Goal: Check status

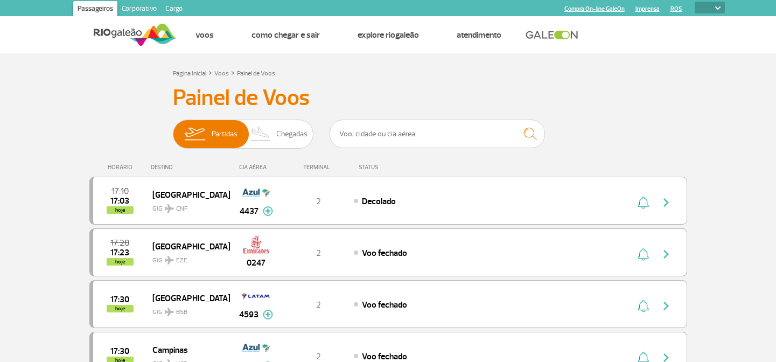
select select
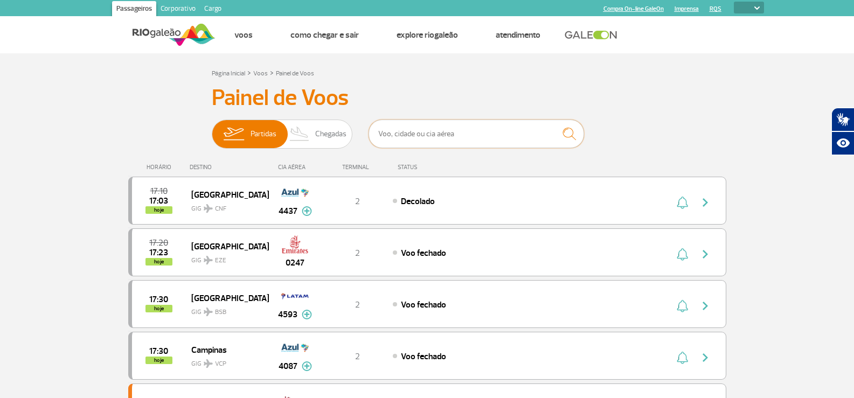
click at [532, 136] on input "text" at bounding box center [477, 134] width 216 height 29
click at [557, 163] on div "HORÁRIO DESTINO CIA AÉREA TERMINAL STATUS" at bounding box center [427, 162] width 598 height 21
click at [446, 134] on input "text" at bounding box center [477, 134] width 216 height 29
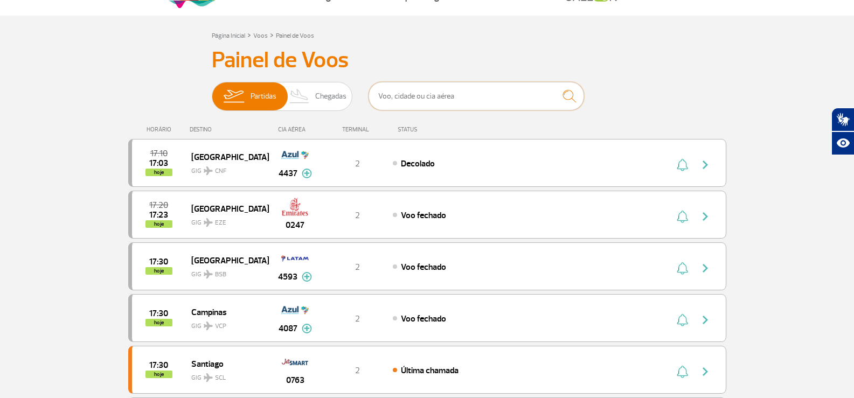
scroll to position [54, 0]
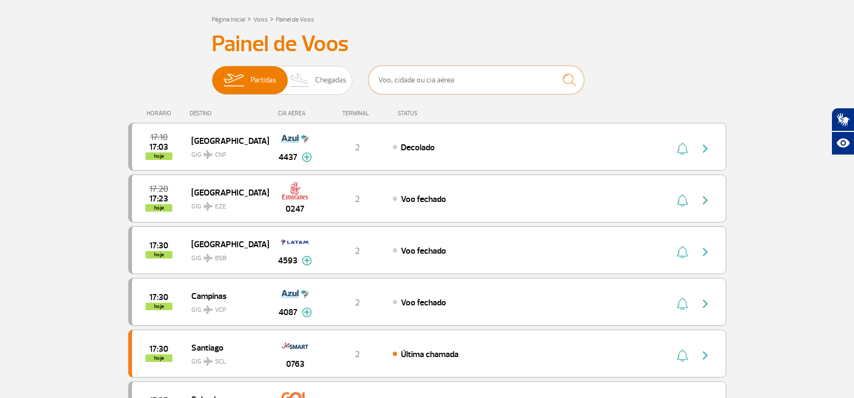
click at [442, 73] on input "text" at bounding box center [477, 80] width 216 height 29
paste input "TP 78"
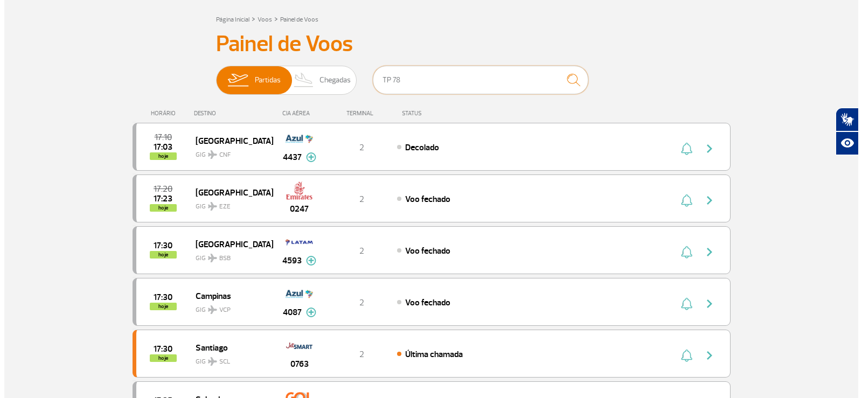
scroll to position [0, 0]
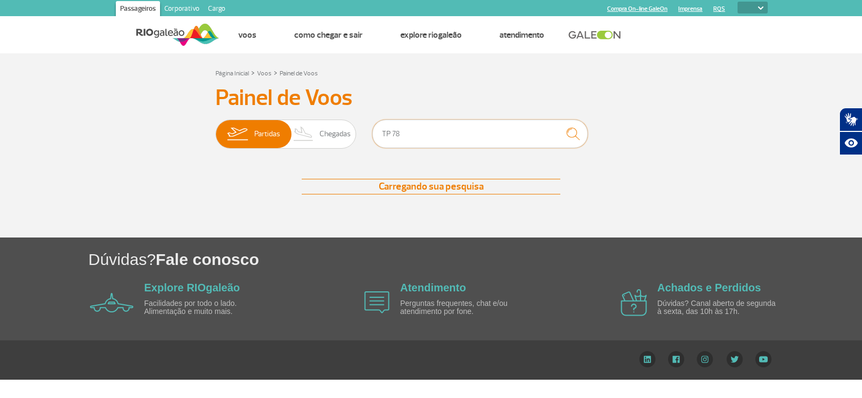
type input "TP 78"
click at [621, 108] on h3 "Painel de Voos" at bounding box center [431, 98] width 431 height 27
click at [429, 116] on div "Painel de Voos Partidas Chegadas TP 78 Nenhum voo encontrado Nenhum voo encontr…" at bounding box center [431, 150] width 598 height 131
click at [430, 132] on input "TP 78" at bounding box center [480, 134] width 216 height 29
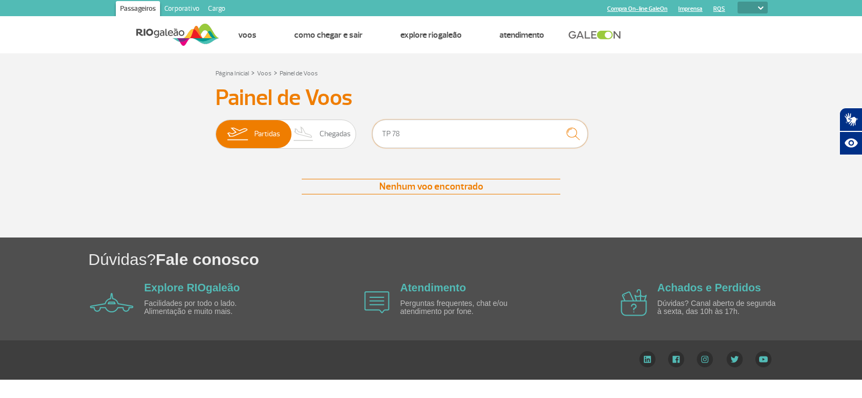
click at [430, 132] on input "TP 78" at bounding box center [480, 134] width 216 height 29
click at [699, 159] on div "Painel de Voos Partidas Chegadas Nenhum voo encontrado Nenhum voo encontrado" at bounding box center [431, 150] width 598 height 131
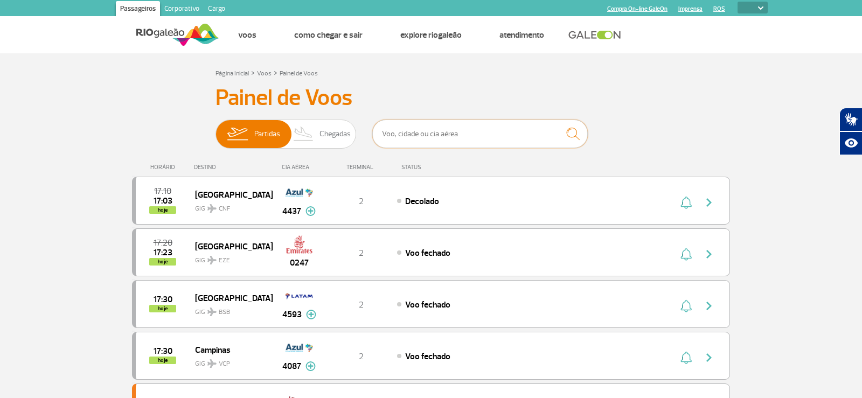
click at [484, 137] on input "text" at bounding box center [480, 134] width 216 height 29
click at [481, 132] on input "text" at bounding box center [480, 134] width 216 height 29
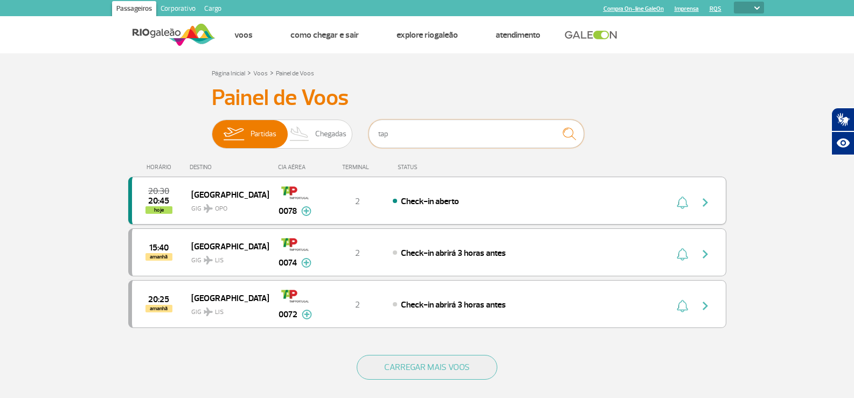
type input "tap"
click at [225, 206] on span "OPO" at bounding box center [221, 209] width 12 height 10
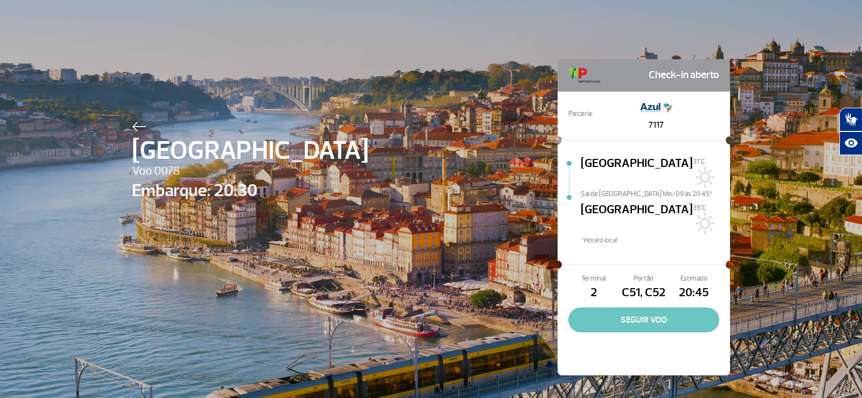
click at [686, 308] on button "SEGUIR VOO" at bounding box center [643, 320] width 151 height 25
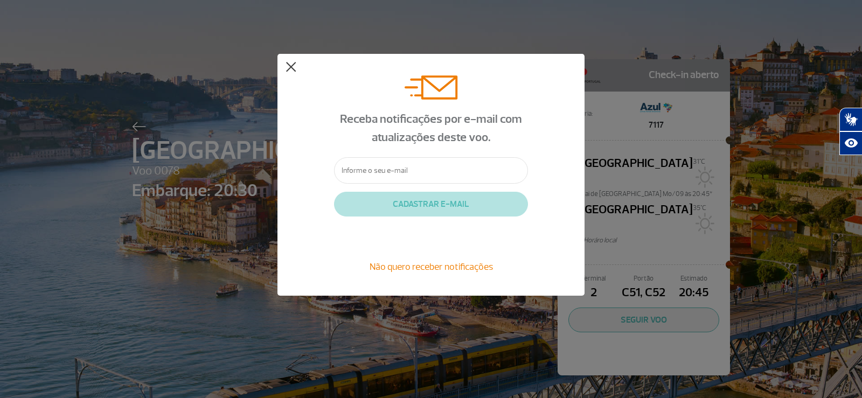
click at [293, 69] on button at bounding box center [291, 67] width 11 height 11
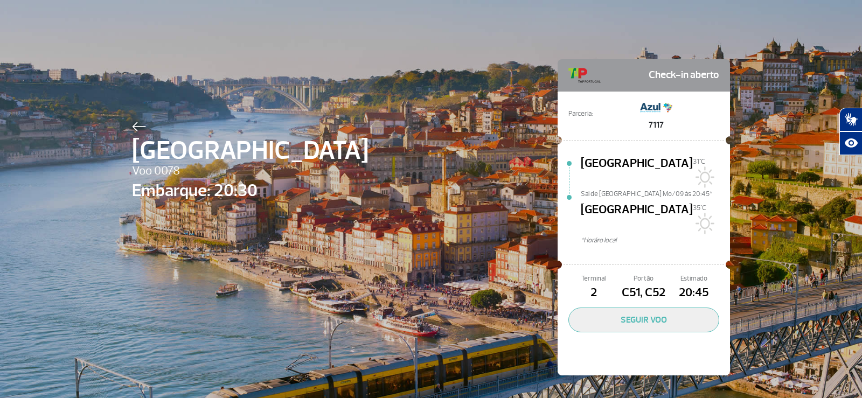
click at [645, 105] on img at bounding box center [656, 108] width 32 height 22
click at [636, 169] on span "[GEOGRAPHIC_DATA]" at bounding box center [637, 172] width 112 height 34
click at [599, 201] on span "[GEOGRAPHIC_DATA]" at bounding box center [637, 218] width 112 height 34
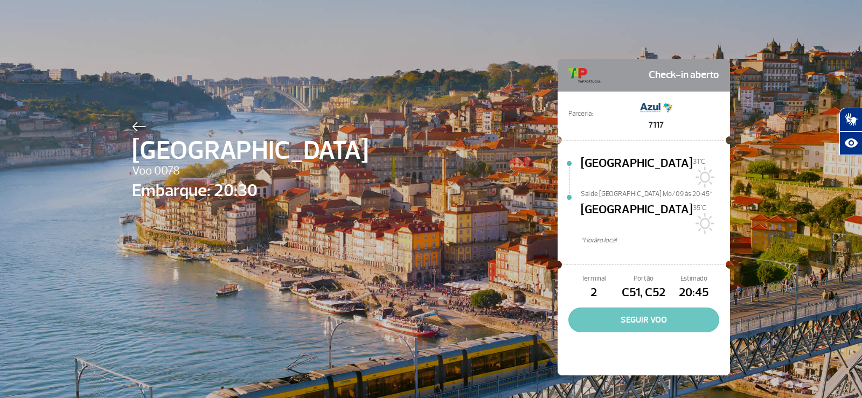
click at [636, 308] on button "SEGUIR VOO" at bounding box center [643, 320] width 151 height 25
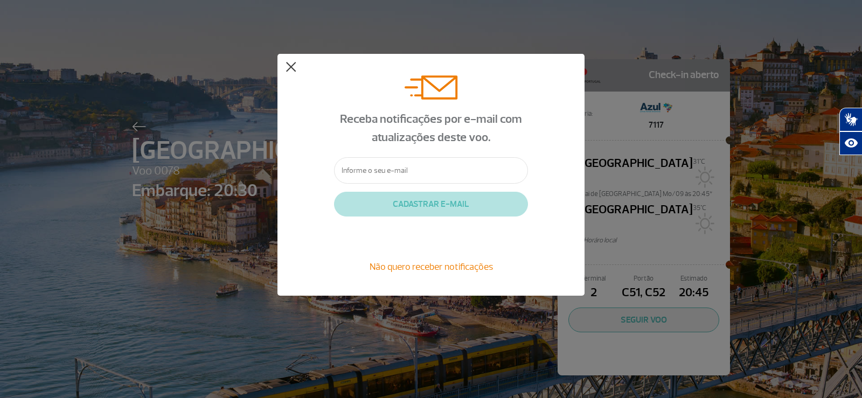
click at [293, 67] on button at bounding box center [291, 67] width 11 height 11
